Goal: Register for event/course

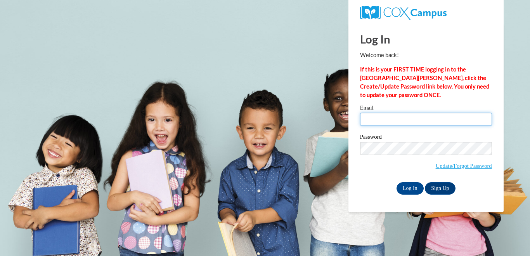
click at [395, 118] on input "Email" at bounding box center [426, 119] width 132 height 13
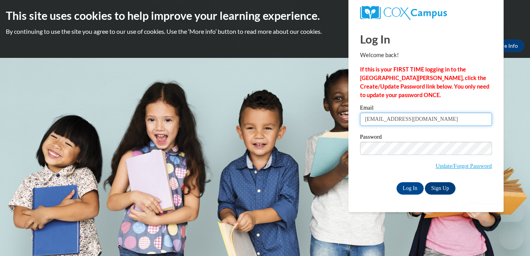
click at [415, 117] on input "[EMAIL_ADDRESS][DOMAIN_NAME]" at bounding box center [426, 119] width 132 height 13
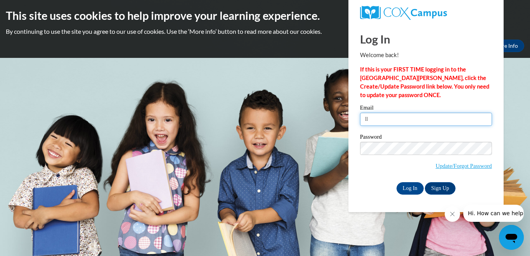
type input "l"
type input "[EMAIL_ADDRESS][DOMAIN_NAME]"
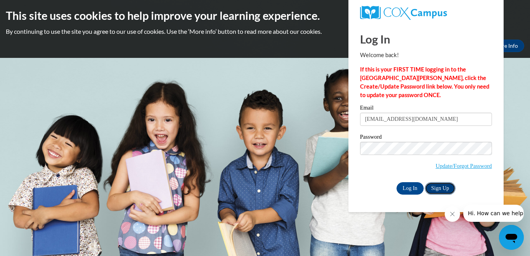
click at [444, 185] on link "Sign Up" at bounding box center [440, 188] width 30 height 12
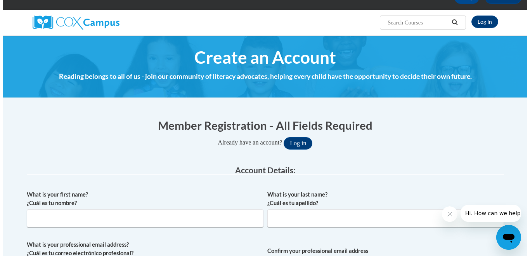
scroll to position [78, 0]
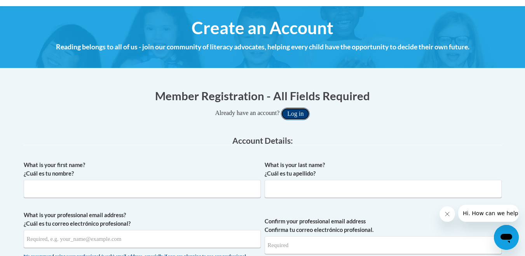
click at [300, 112] on button "Log in" at bounding box center [295, 114] width 29 height 12
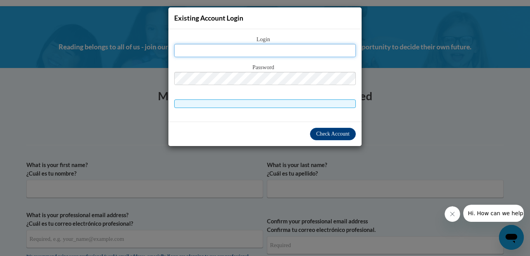
click at [288, 49] on input "text" at bounding box center [265, 50] width 182 height 13
type input "[EMAIL_ADDRESS][DOMAIN_NAME]"
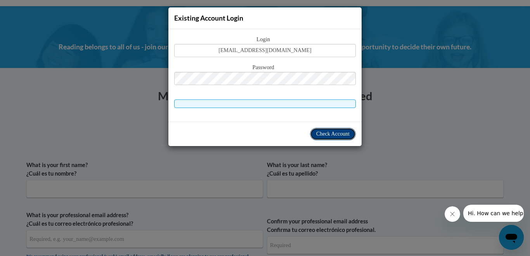
click at [329, 134] on span "Check Account" at bounding box center [332, 134] width 33 height 6
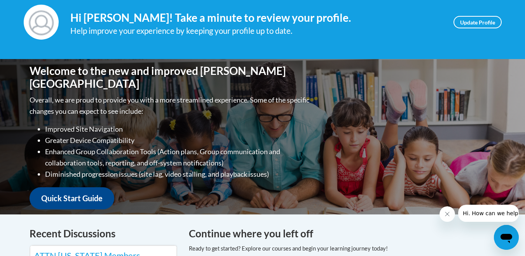
scroll to position [78, 0]
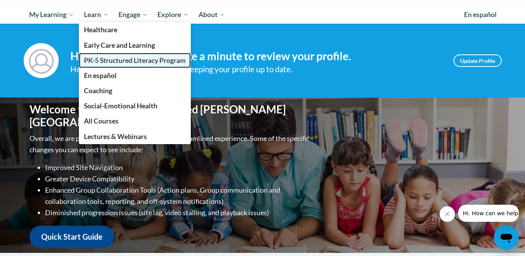
click at [105, 63] on span "PK-5 Structured Literacy Program" at bounding box center [135, 60] width 102 height 8
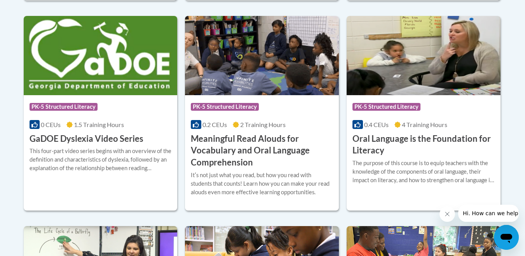
scroll to position [544, 0]
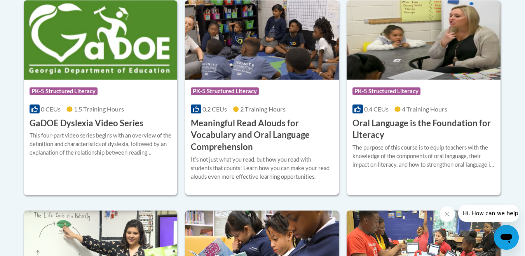
click at [273, 120] on h3 "Meaningful Read Alouds for Vocabulary and Oral Language Comprehension" at bounding box center [262, 135] width 142 height 36
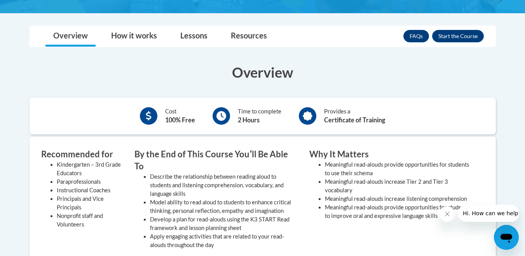
scroll to position [194, 0]
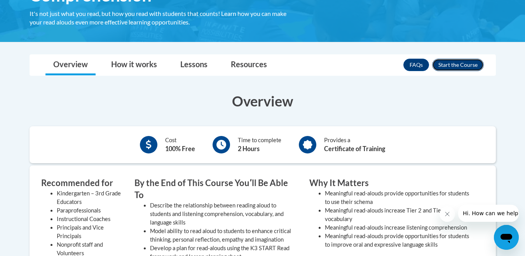
click at [467, 61] on button "Enroll" at bounding box center [458, 65] width 52 height 12
